Goal: Find specific page/section: Find specific page/section

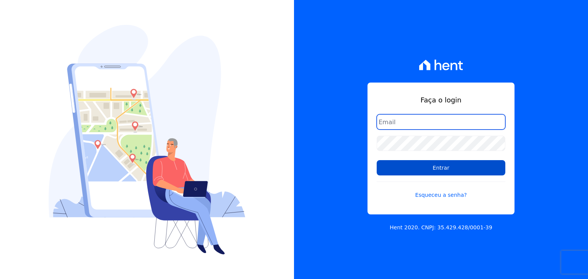
type input "[PERSON_NAME][EMAIL_ADDRESS][DOMAIN_NAME]"
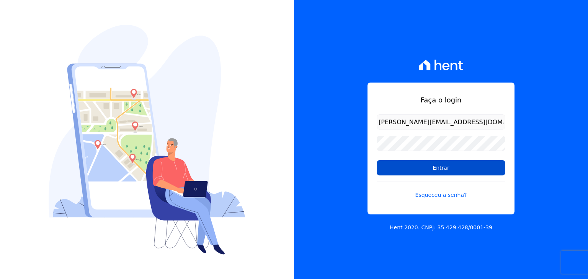
click at [398, 162] on input "Entrar" at bounding box center [440, 167] width 129 height 15
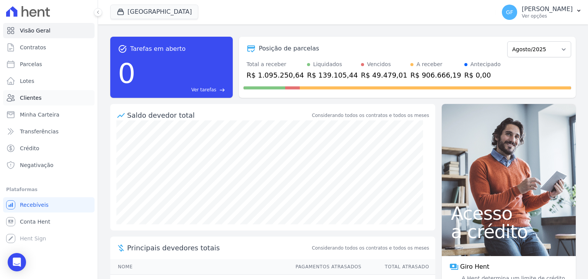
click at [28, 96] on span "Clientes" at bounding box center [30, 98] width 21 height 8
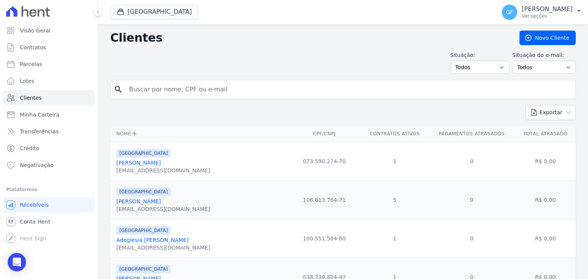
click at [175, 83] on input "search" at bounding box center [348, 89] width 448 height 15
paste input "Adriano Aragão Ferreira"
type input "Adriano Aragão Ferreira"
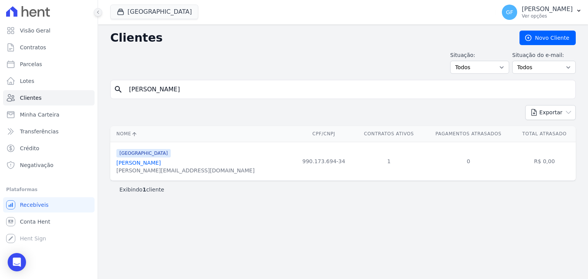
click at [97, 15] on button at bounding box center [98, 12] width 8 height 8
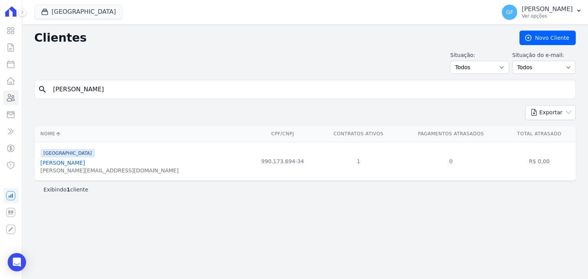
click at [57, 161] on link "Adriano Aragão Ferreira" at bounding box center [63, 163] width 44 height 6
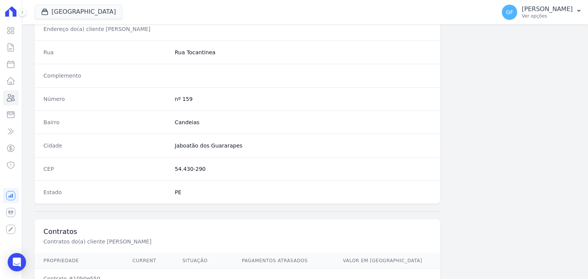
scroll to position [434, 0]
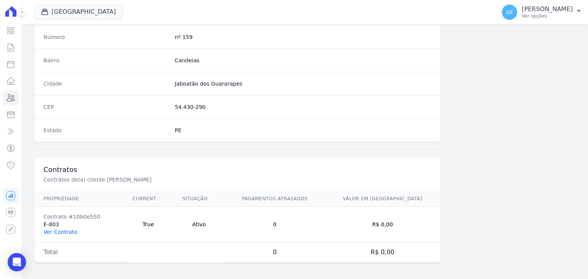
click at [63, 232] on link "Ver Contrato" at bounding box center [61, 232] width 34 height 6
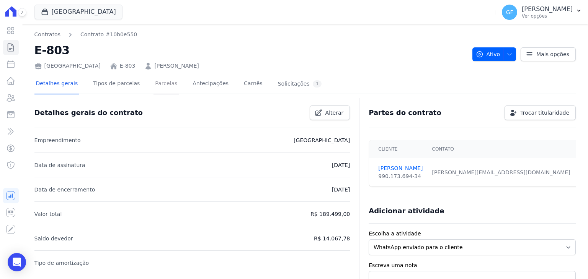
click at [153, 84] on link "Parcelas" at bounding box center [165, 84] width 25 height 20
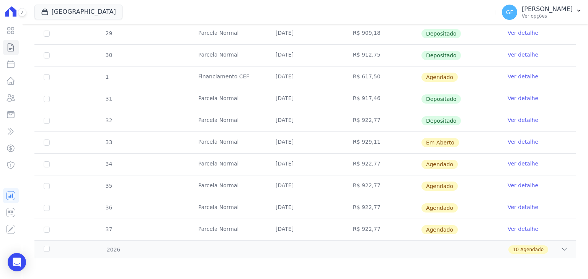
scroll to position [259, 0]
drag, startPoint x: 274, startPoint y: 140, endPoint x: 487, endPoint y: 149, distance: 212.5
click at [487, 149] on tr "33 Parcela Normal 30/08/2025 R$ 929,11 Em Aberto Ver detalhe" at bounding box center [304, 142] width 541 height 22
click at [465, 146] on td "Em Aberto" at bounding box center [459, 141] width 77 height 21
click at [518, 143] on link "Ver detalhe" at bounding box center [522, 141] width 31 height 8
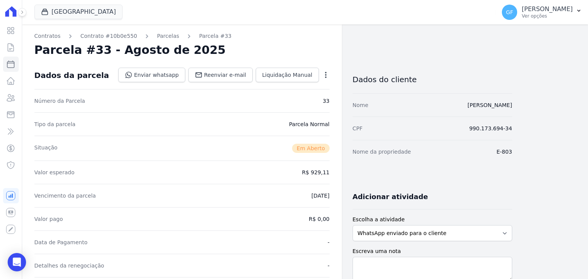
click at [324, 72] on icon "button" at bounding box center [326, 75] width 8 height 8
click at [323, 44] on div "Parcela #33 - Agosto de 2025" at bounding box center [181, 50] width 295 height 14
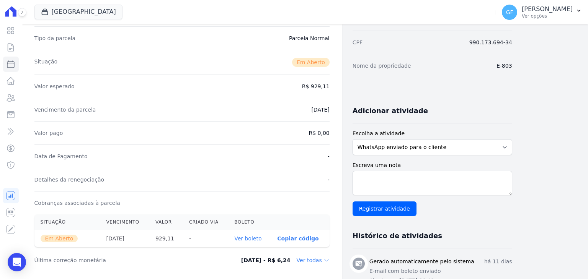
scroll to position [191, 0]
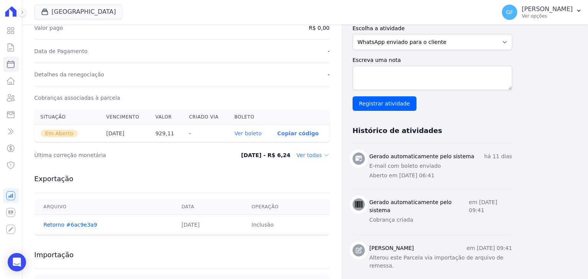
click at [253, 135] on link "Ver boleto" at bounding box center [247, 133] width 27 height 6
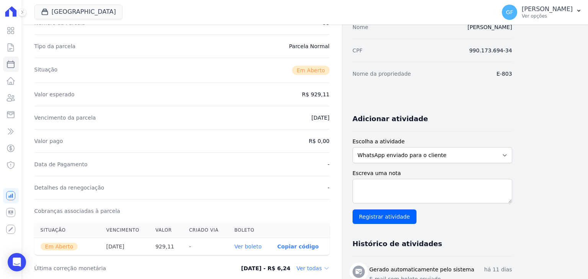
scroll to position [0, 0]
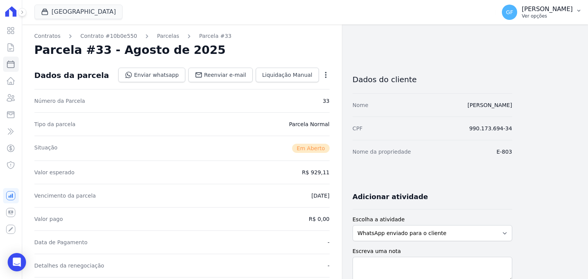
click at [517, 18] on span "GF" at bounding box center [509, 12] width 15 height 15
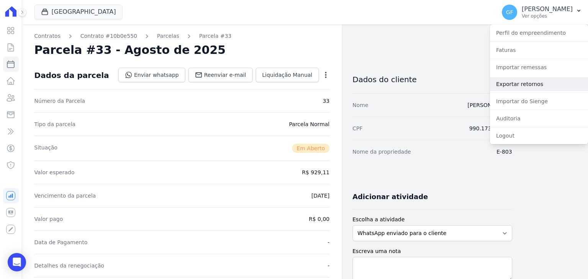
click at [520, 85] on link "Exportar retornos" at bounding box center [539, 84] width 98 height 14
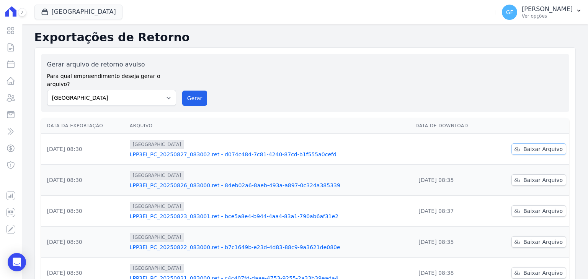
click at [517, 146] on icon at bounding box center [517, 149] width 6 height 6
click at [537, 17] on p "Ver opções" at bounding box center [546, 16] width 51 height 6
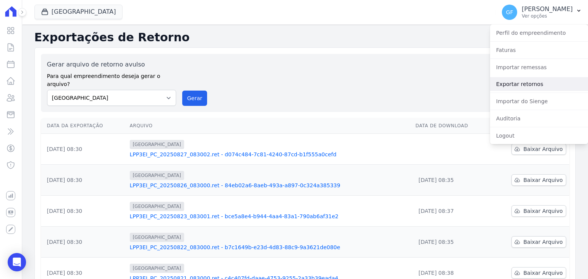
click at [516, 77] on link "Exportar retornos" at bounding box center [539, 84] width 98 height 14
